Goal: Task Accomplishment & Management: Complete application form

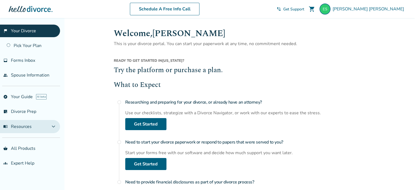
click at [44, 124] on button "menu_book Resources expand_more" at bounding box center [30, 126] width 60 height 13
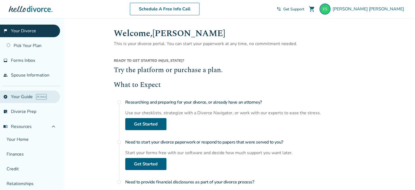
click at [25, 94] on link "explore Your Guide AI beta" at bounding box center [30, 96] width 60 height 13
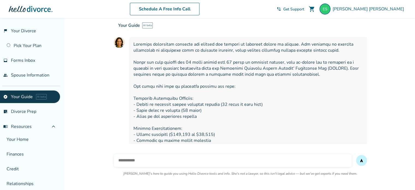
scroll to position [2005, 0]
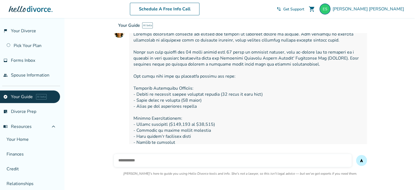
click at [172, 162] on input "text" at bounding box center [233, 160] width 238 height 13
type input "*"
type input "**********"
click at [356, 155] on button "send" at bounding box center [361, 160] width 11 height 11
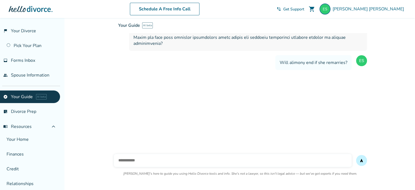
scroll to position [2131, 0]
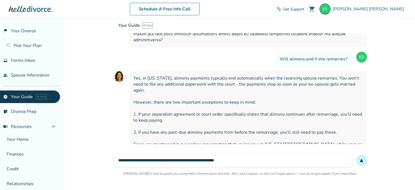
type input "**********"
click at [356, 155] on button "send" at bounding box center [361, 160] width 11 height 11
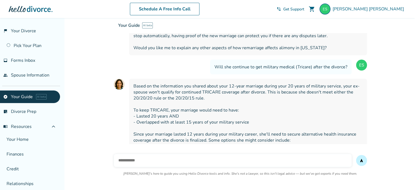
scroll to position [2252, 0]
click at [164, 159] on input "text" at bounding box center [233, 160] width 238 height 13
type input "**********"
click at [356, 155] on button "send" at bounding box center [361, 160] width 11 height 11
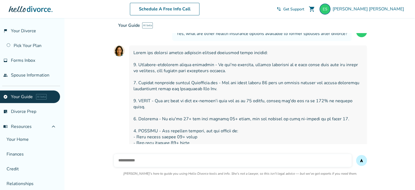
scroll to position [2408, 0]
click at [357, 107] on span at bounding box center [248, 112] width 229 height 126
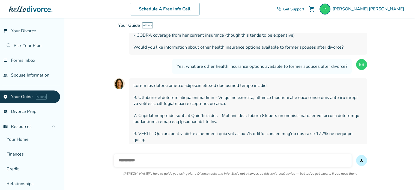
scroll to position [2375, 0]
click at [304, 25] on div "Your Guide AI beta" at bounding box center [321, 25] width 415 height 15
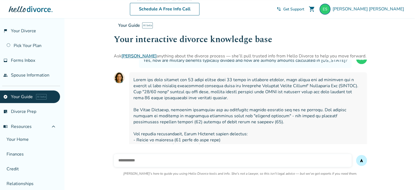
scroll to position [901, 0]
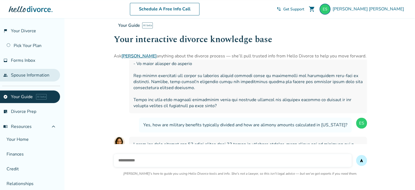
click at [29, 76] on link "people Spouse Information" at bounding box center [30, 75] width 60 height 13
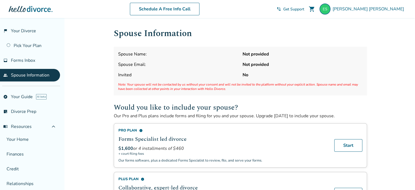
click at [172, 54] on span "Spouse Name:" at bounding box center [178, 54] width 120 height 6
